Goal: Task Accomplishment & Management: Use online tool/utility

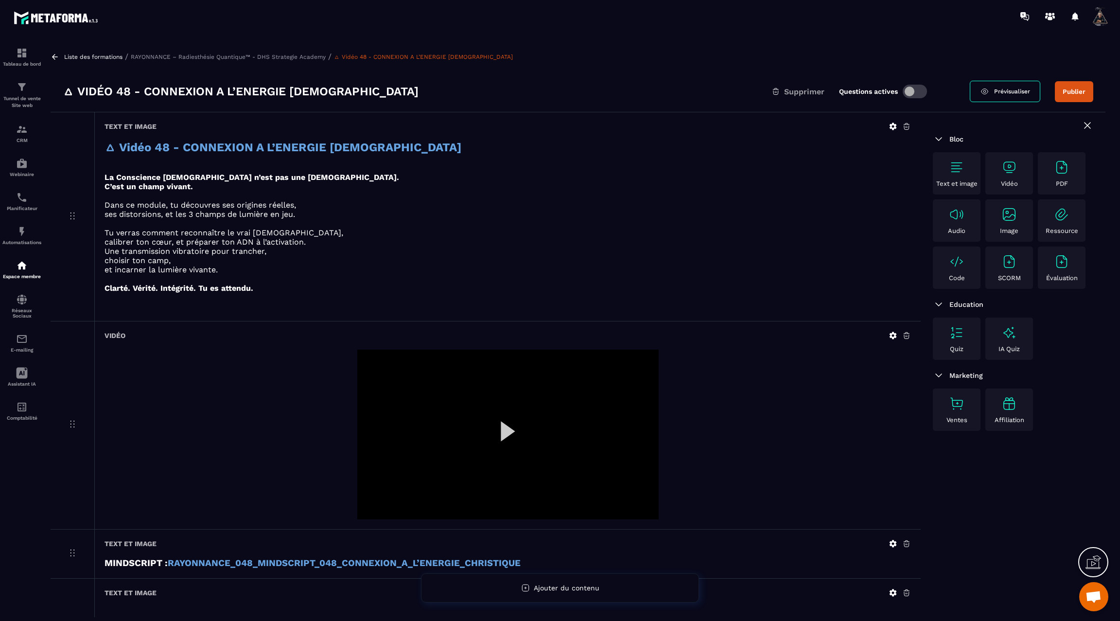
click at [57, 59] on icon at bounding box center [55, 57] width 9 height 9
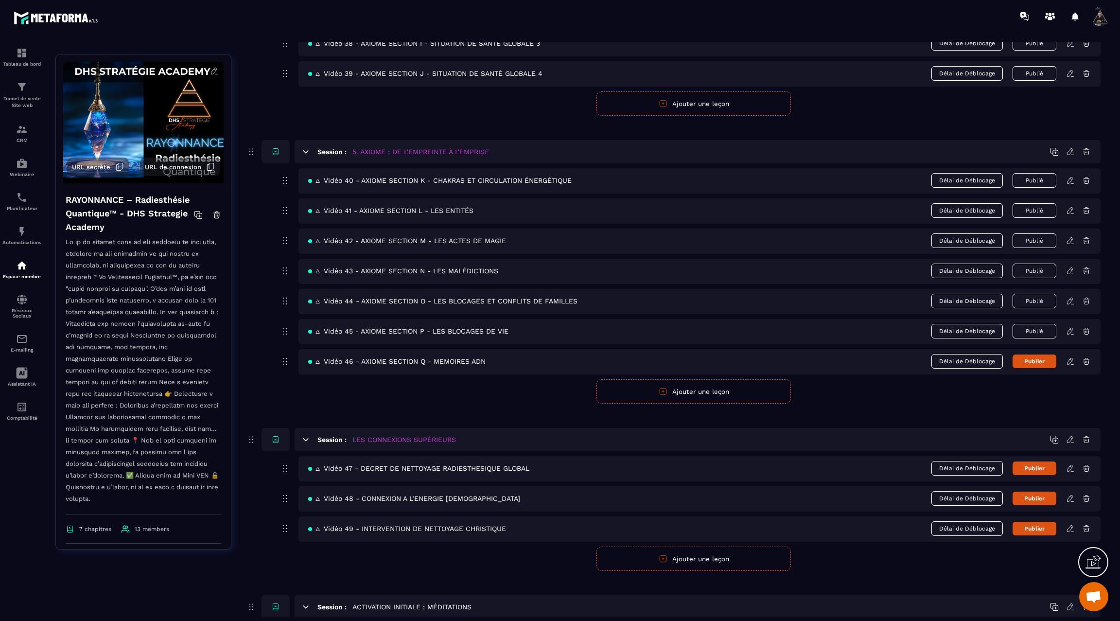
scroll to position [1541, 0]
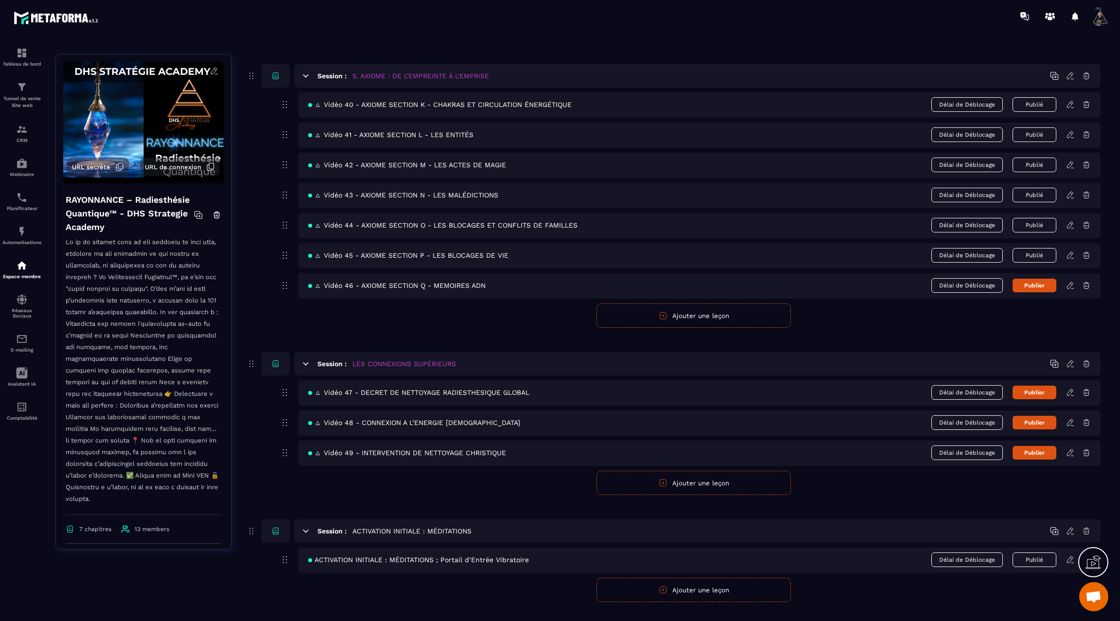
click at [1071, 281] on icon at bounding box center [1070, 285] width 9 height 9
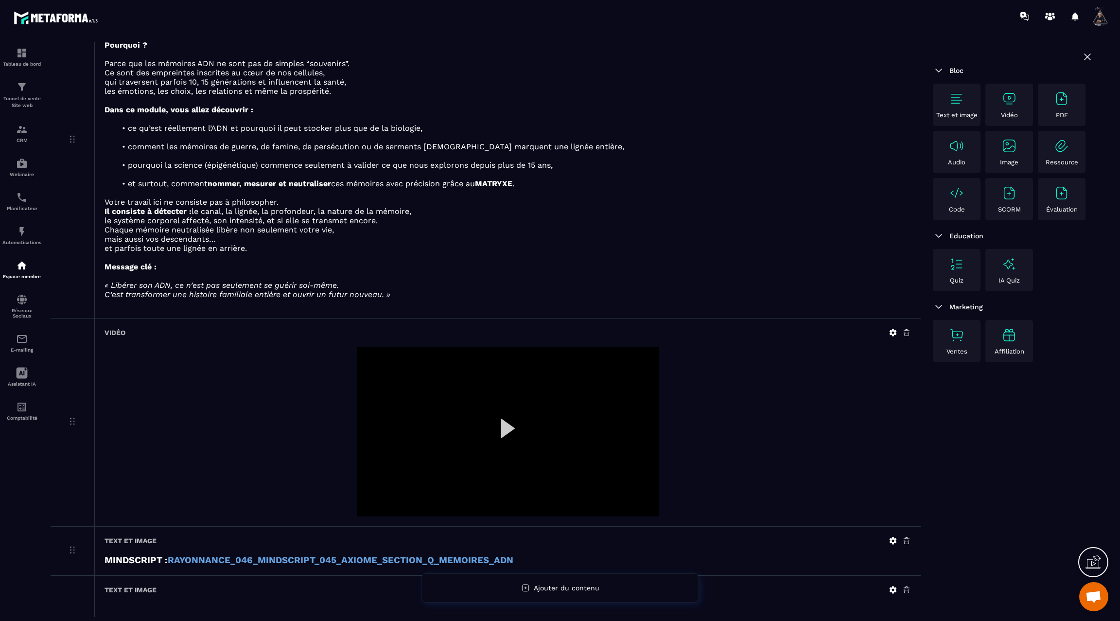
scroll to position [353, 0]
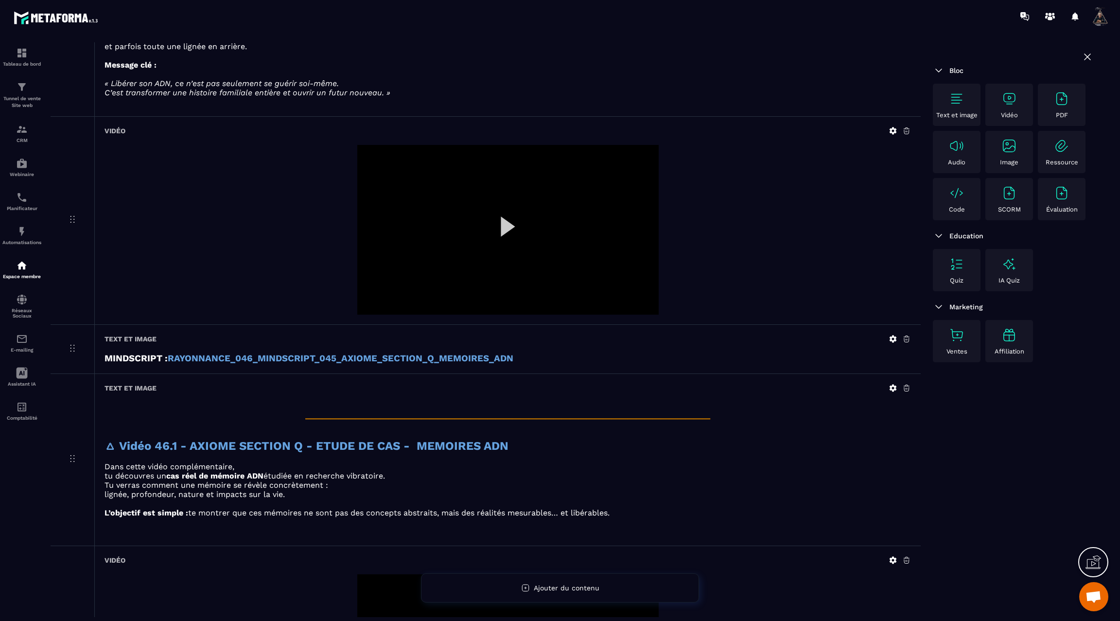
click at [894, 126] on icon at bounding box center [893, 130] width 9 height 9
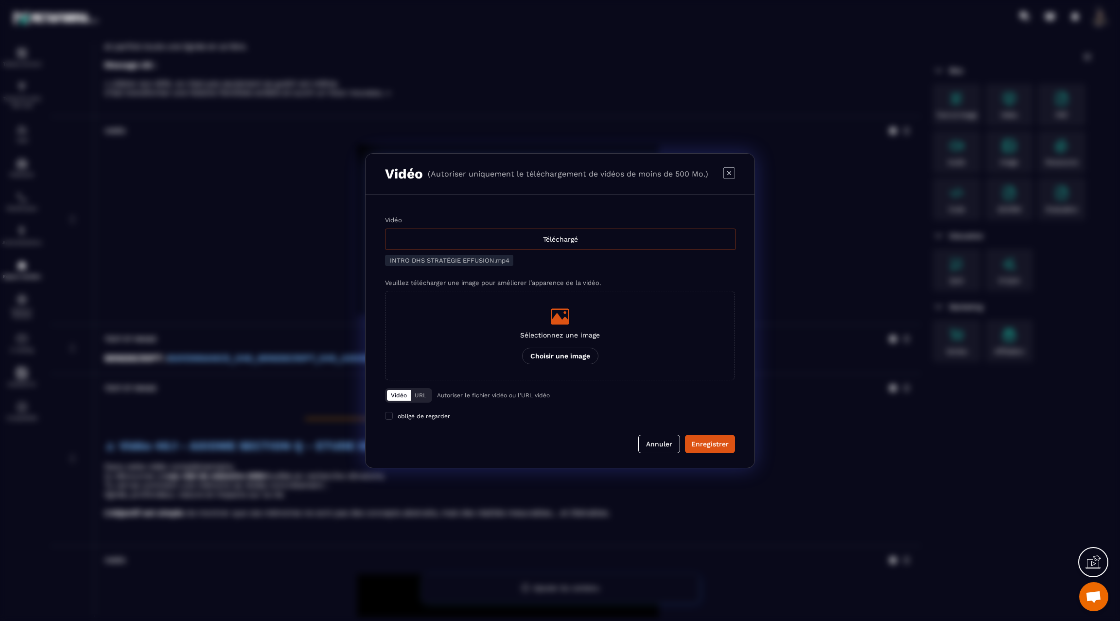
click at [558, 236] on div "Téléchargé" at bounding box center [560, 239] width 351 height 21
click at [0, 0] on input "Vidéo Téléchargé" at bounding box center [0, 0] width 0 height 0
click at [709, 443] on div "Enregistrer" at bounding box center [709, 444] width 37 height 10
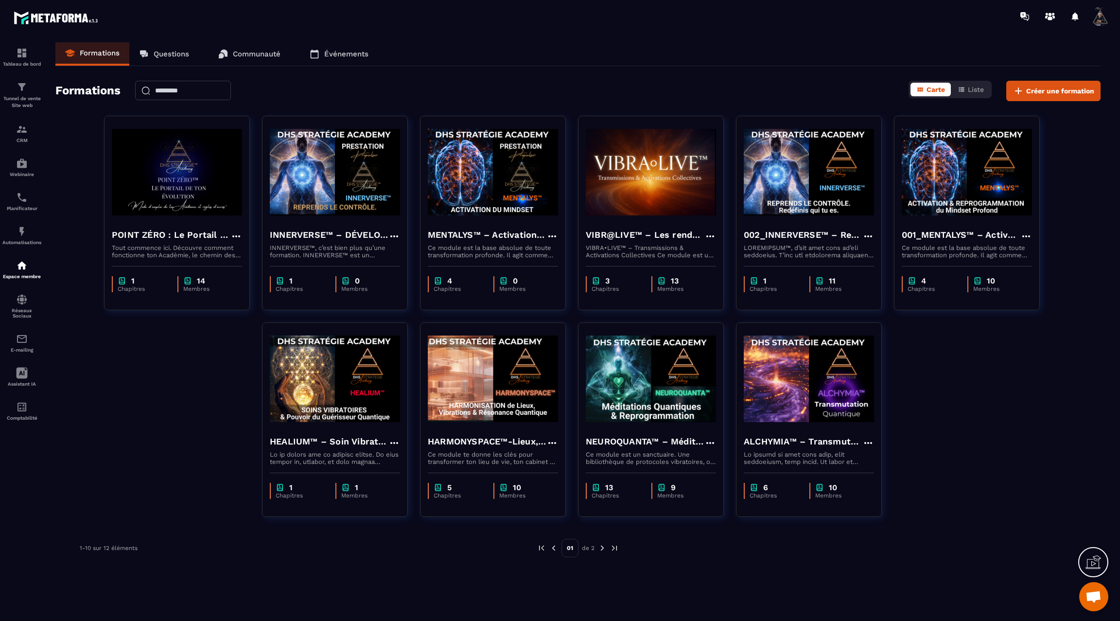
click at [604, 544] on img at bounding box center [602, 548] width 9 height 9
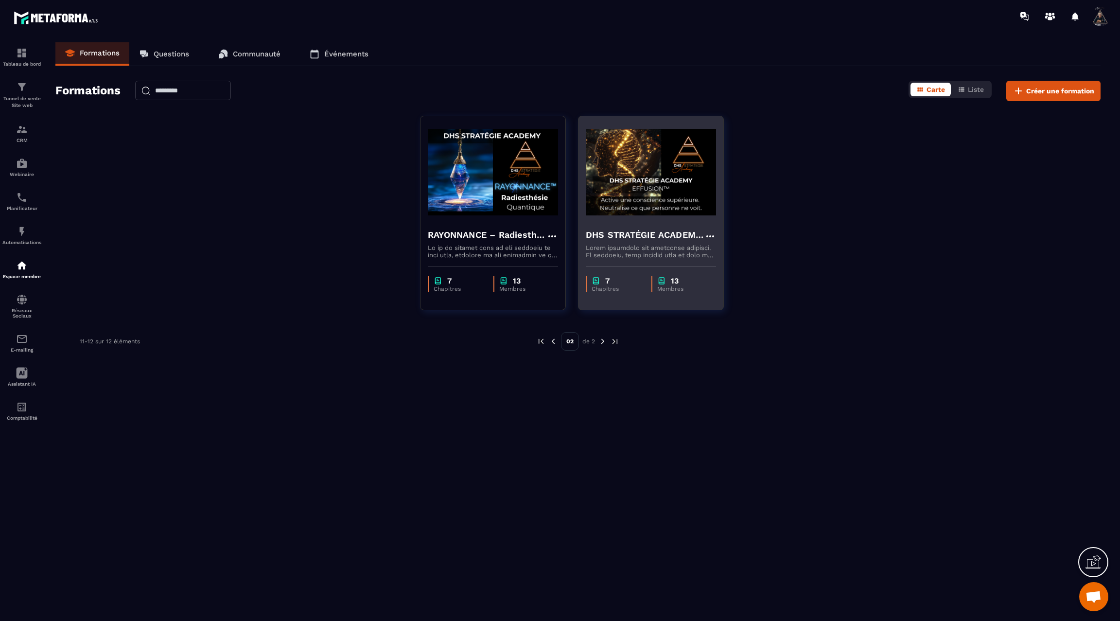
click at [617, 166] on img at bounding box center [651, 172] width 130 height 97
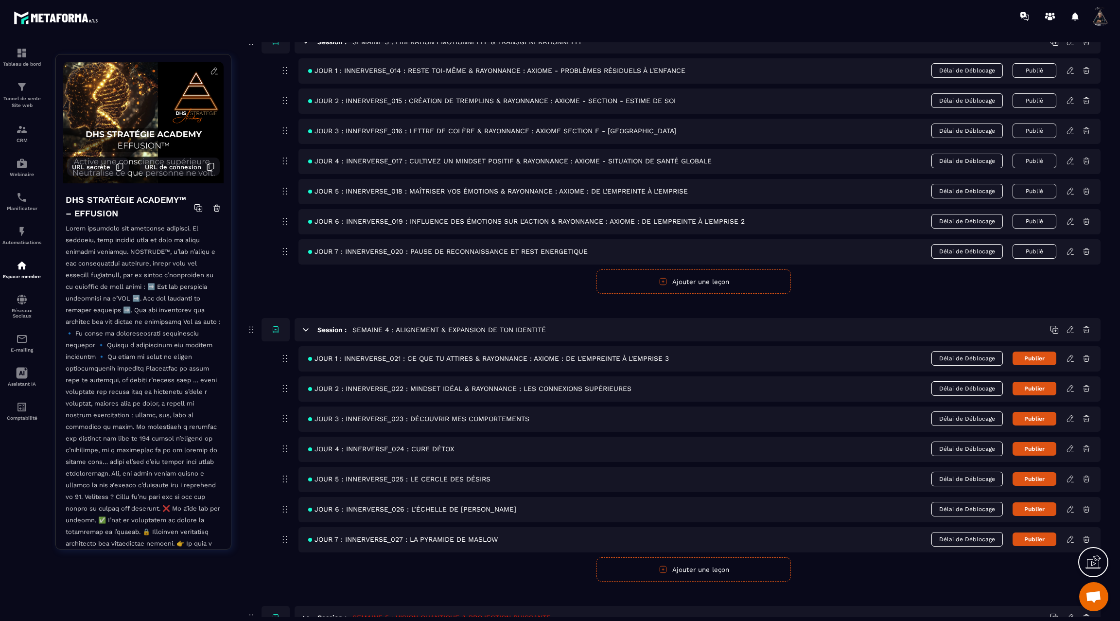
scroll to position [699, 0]
click at [1070, 217] on icon at bounding box center [1070, 220] width 6 height 6
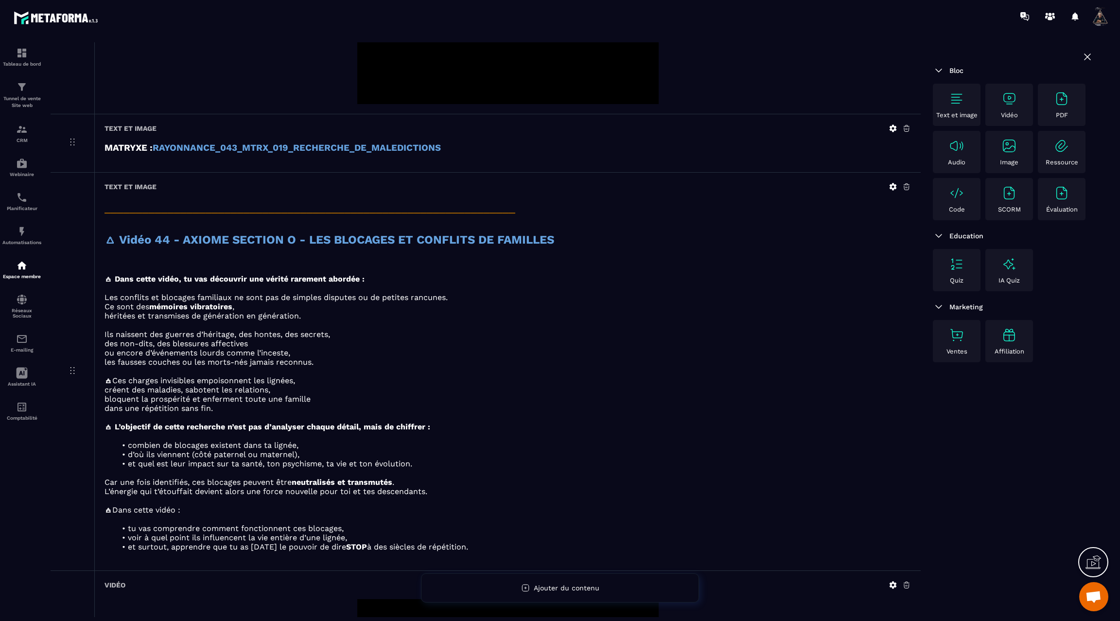
scroll to position [3362, 0]
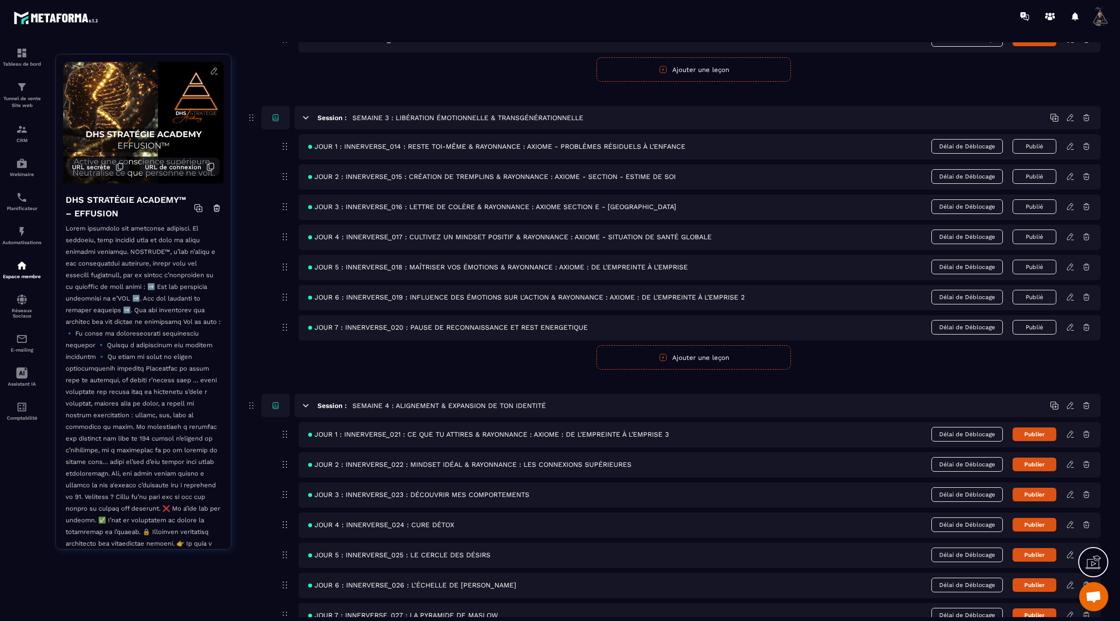
scroll to position [628, 0]
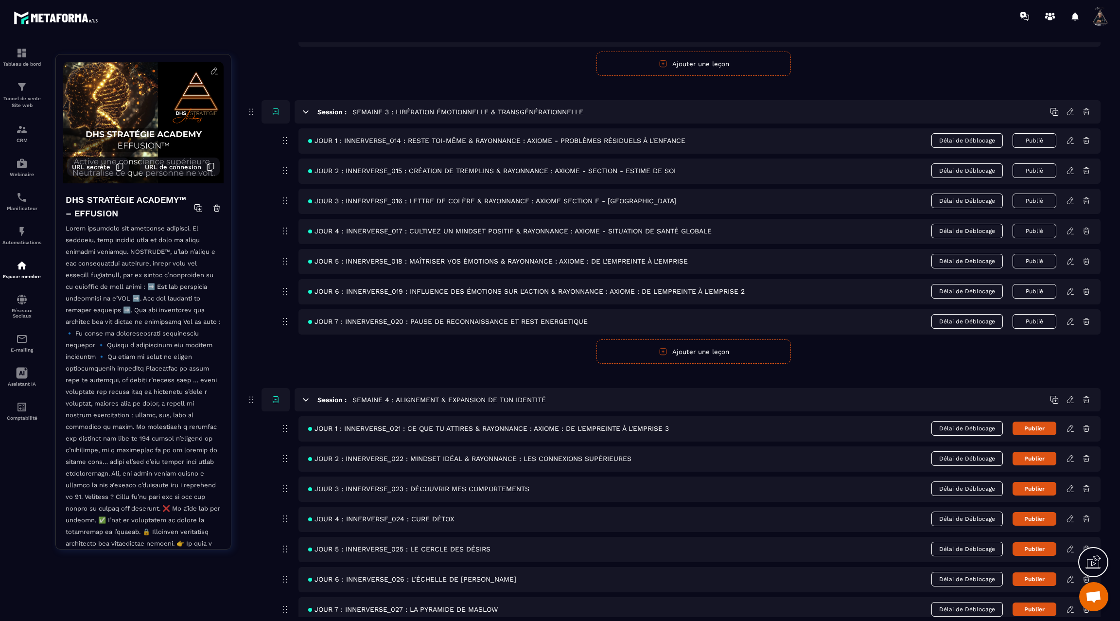
click at [1072, 424] on icon at bounding box center [1070, 428] width 9 height 9
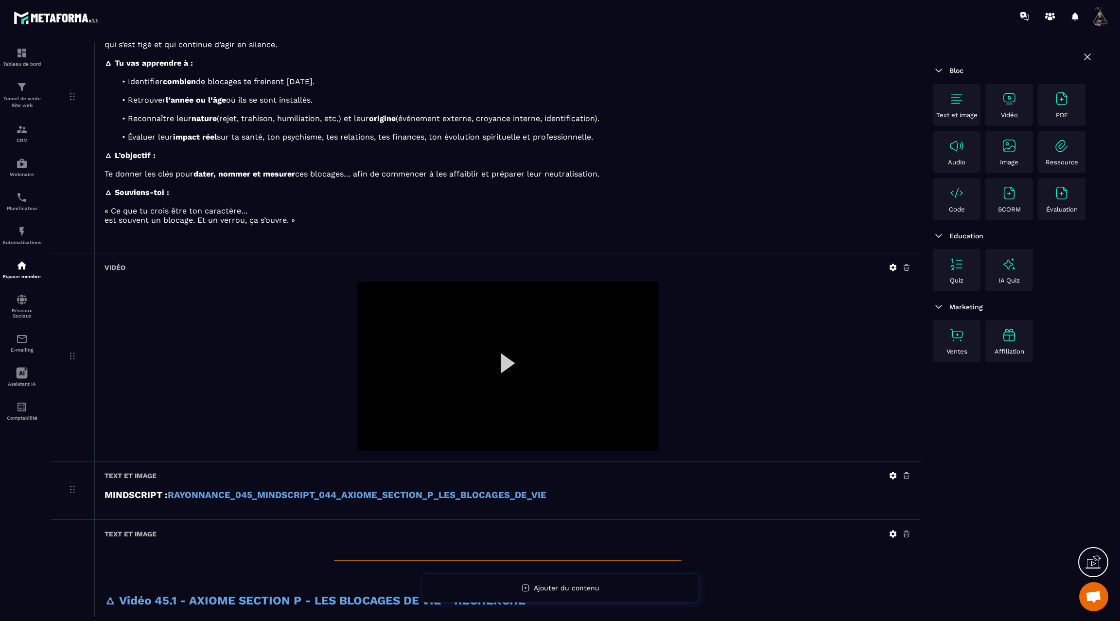
scroll to position [834, 0]
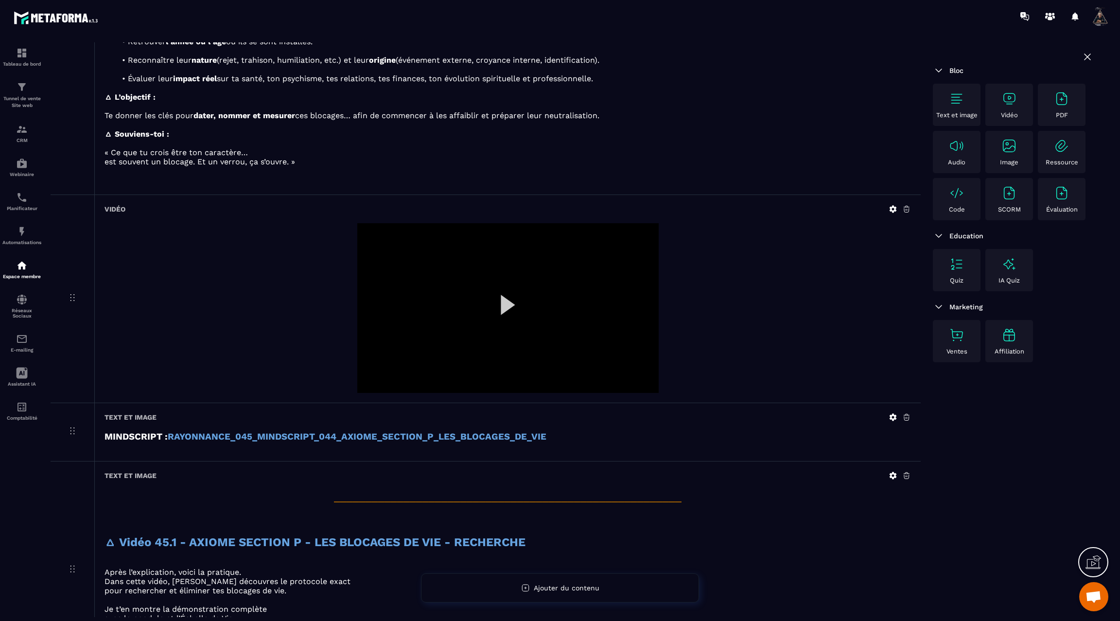
click at [511, 301] on div at bounding box center [507, 308] width 301 height 170
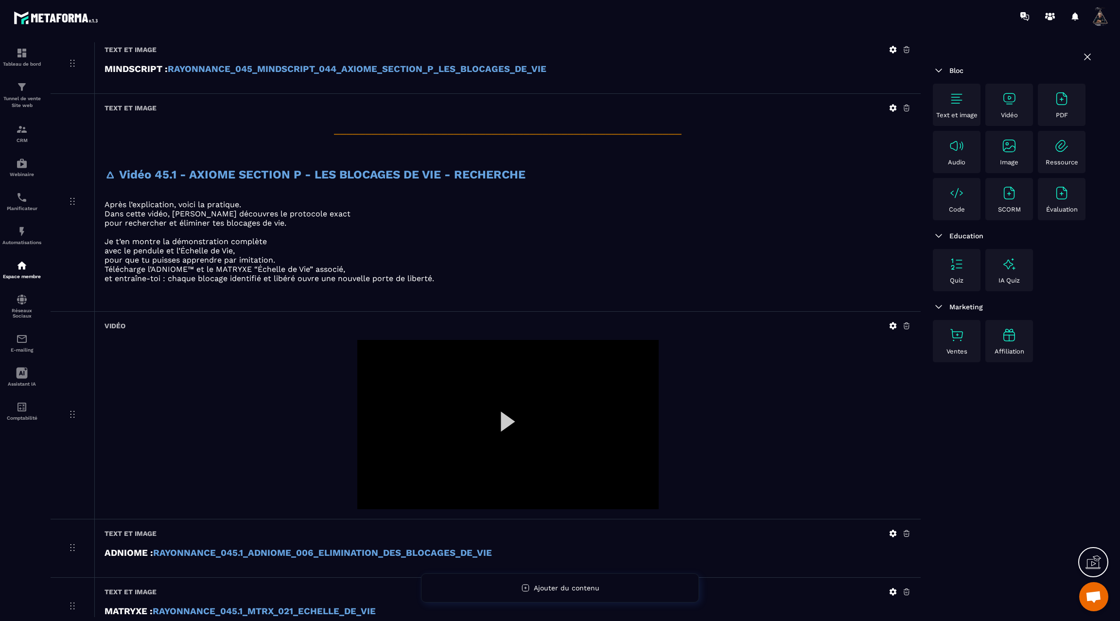
scroll to position [1266, 0]
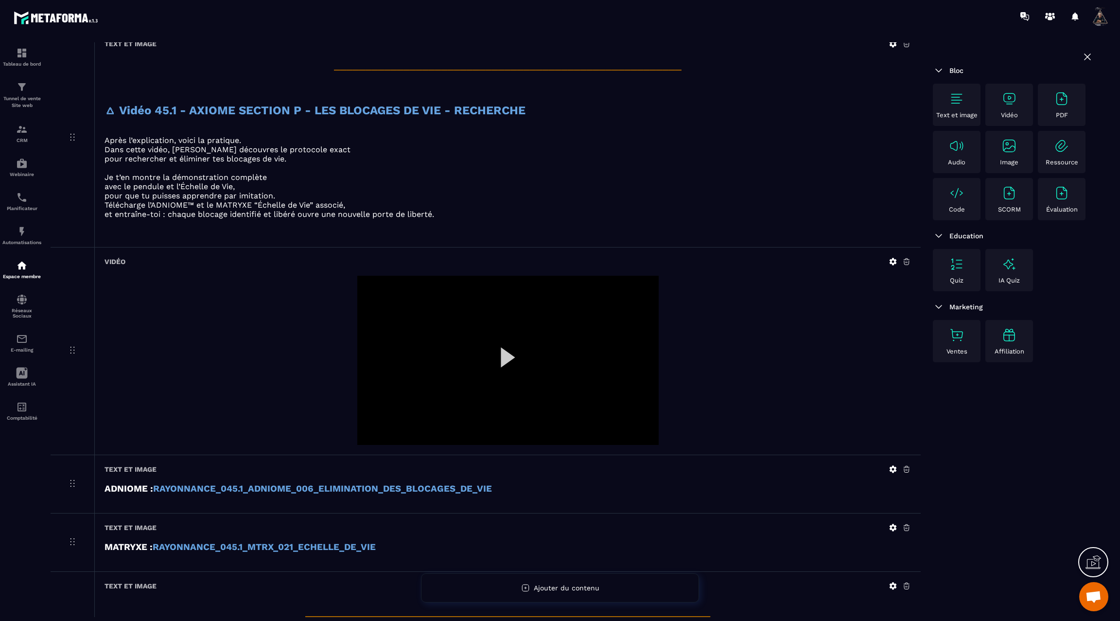
click at [504, 339] on div at bounding box center [507, 361] width 301 height 170
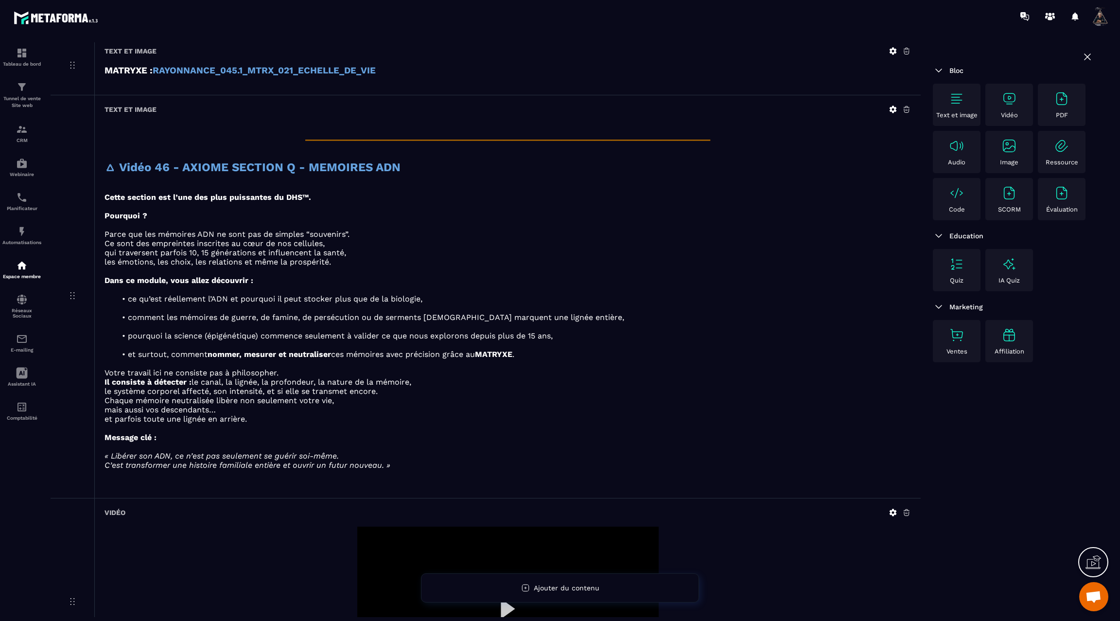
scroll to position [1780, 0]
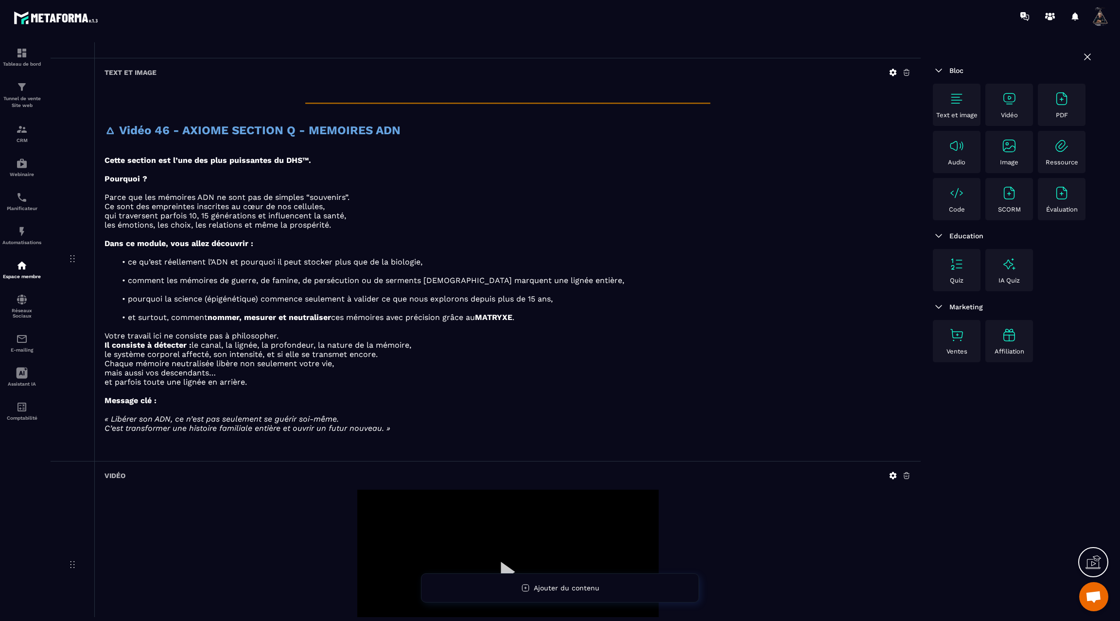
click at [893, 68] on icon at bounding box center [893, 72] width 9 height 9
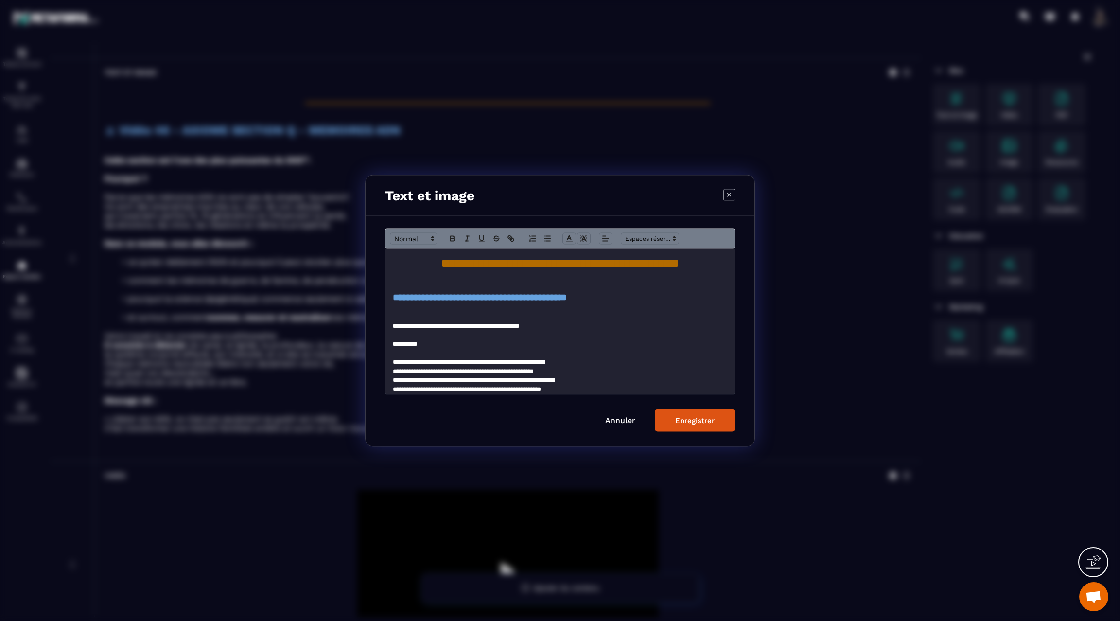
click at [683, 421] on div "Enregistrer" at bounding box center [694, 420] width 39 height 9
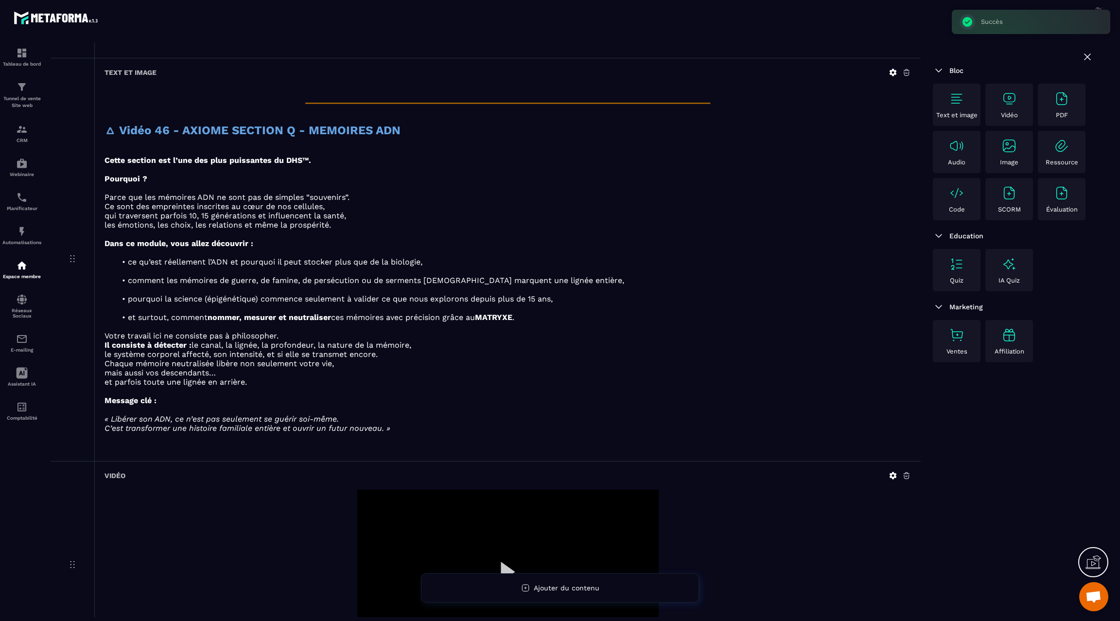
click at [892, 471] on icon at bounding box center [893, 475] width 9 height 9
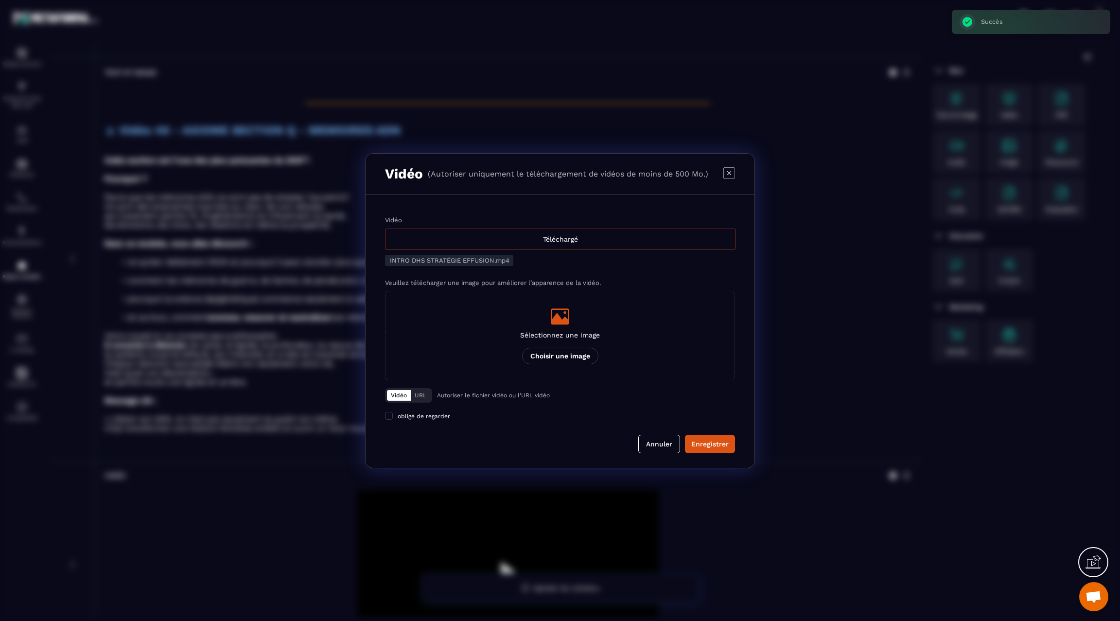
click at [563, 243] on div "Téléchargé" at bounding box center [560, 239] width 351 height 21
click at [0, 0] on input "Vidéo Téléchargé" at bounding box center [0, 0] width 0 height 0
click at [700, 437] on button "Enregistrer" at bounding box center [710, 444] width 50 height 18
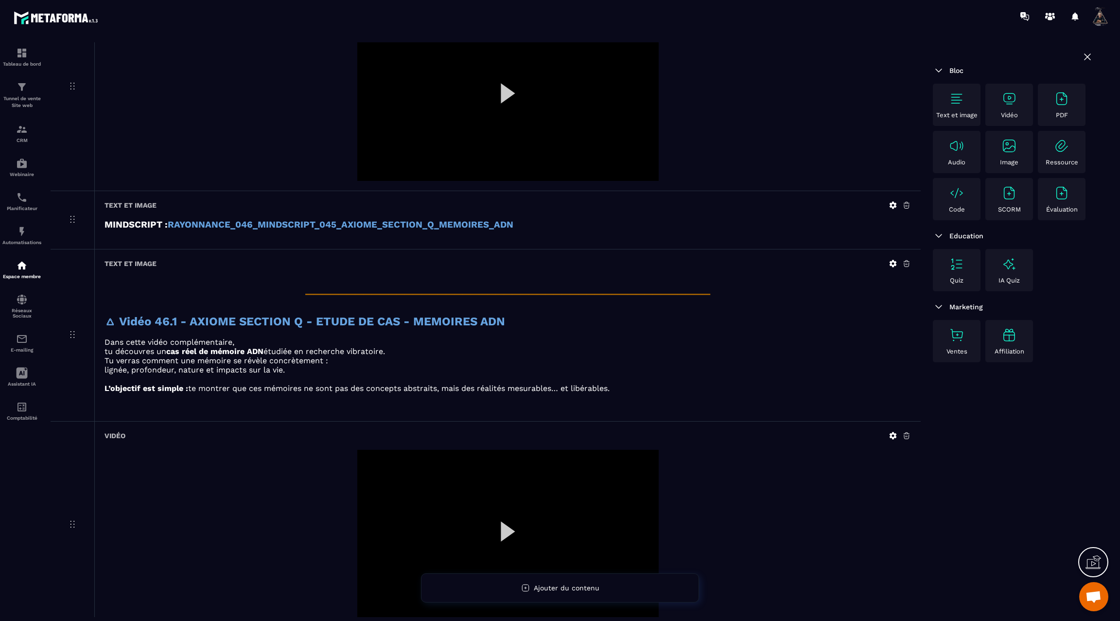
scroll to position [2360, 0]
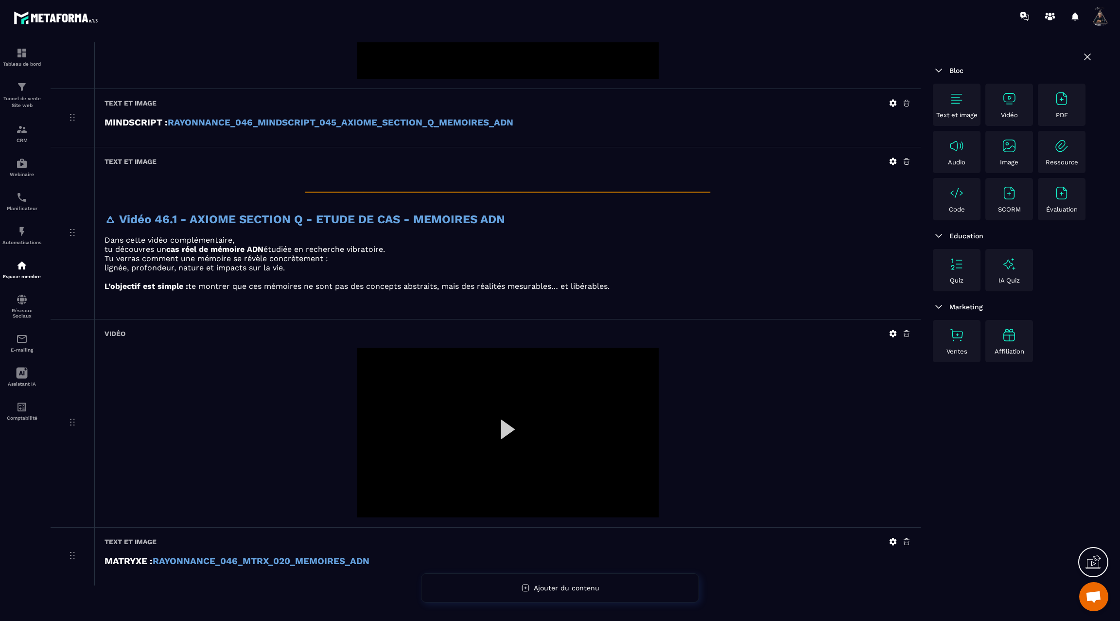
click at [892, 329] on icon at bounding box center [893, 333] width 9 height 9
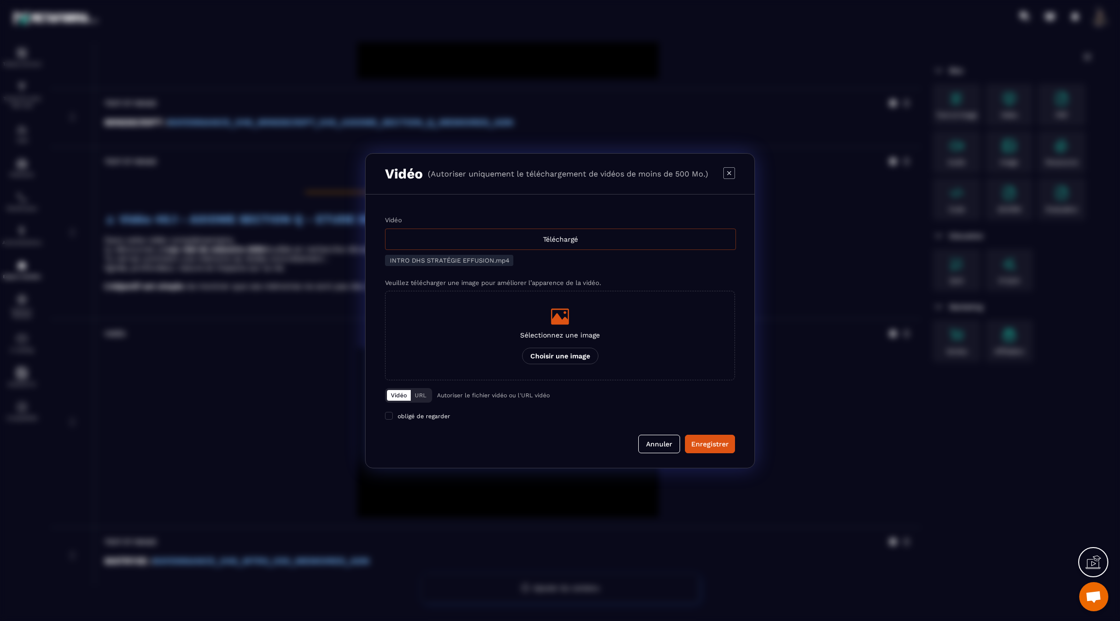
click at [581, 245] on div "Téléchargé" at bounding box center [560, 239] width 351 height 21
click at [0, 0] on input "Vidéo Téléchargé" at bounding box center [0, 0] width 0 height 0
click at [698, 444] on div "Enregistrer" at bounding box center [709, 444] width 37 height 10
